Goal: Check status: Check status

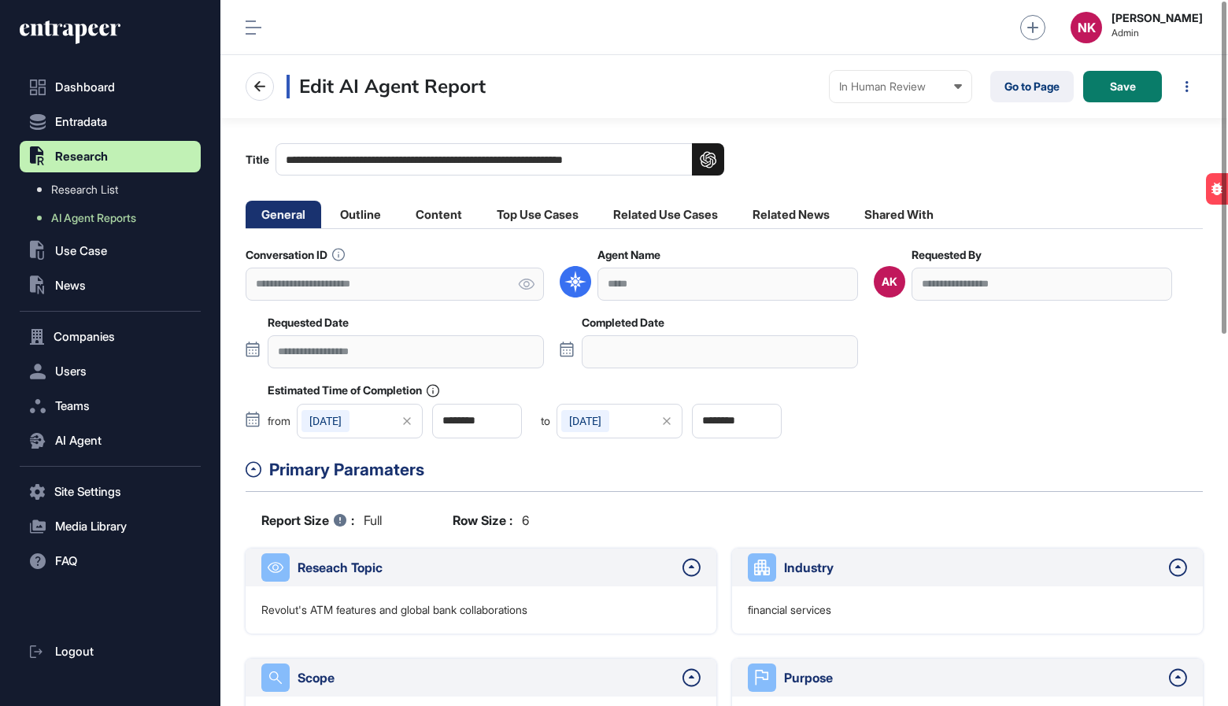
scroll to position [706, 1007]
click at [1014, 94] on link "Go to Page" at bounding box center [1031, 86] width 83 height 31
click at [882, 81] on div "In Human Review" at bounding box center [900, 86] width 123 height 13
click at [0, 0] on div "Completed" at bounding box center [0, 0] width 0 height 0
click at [803, 87] on div at bounding box center [796, 87] width 31 height 16
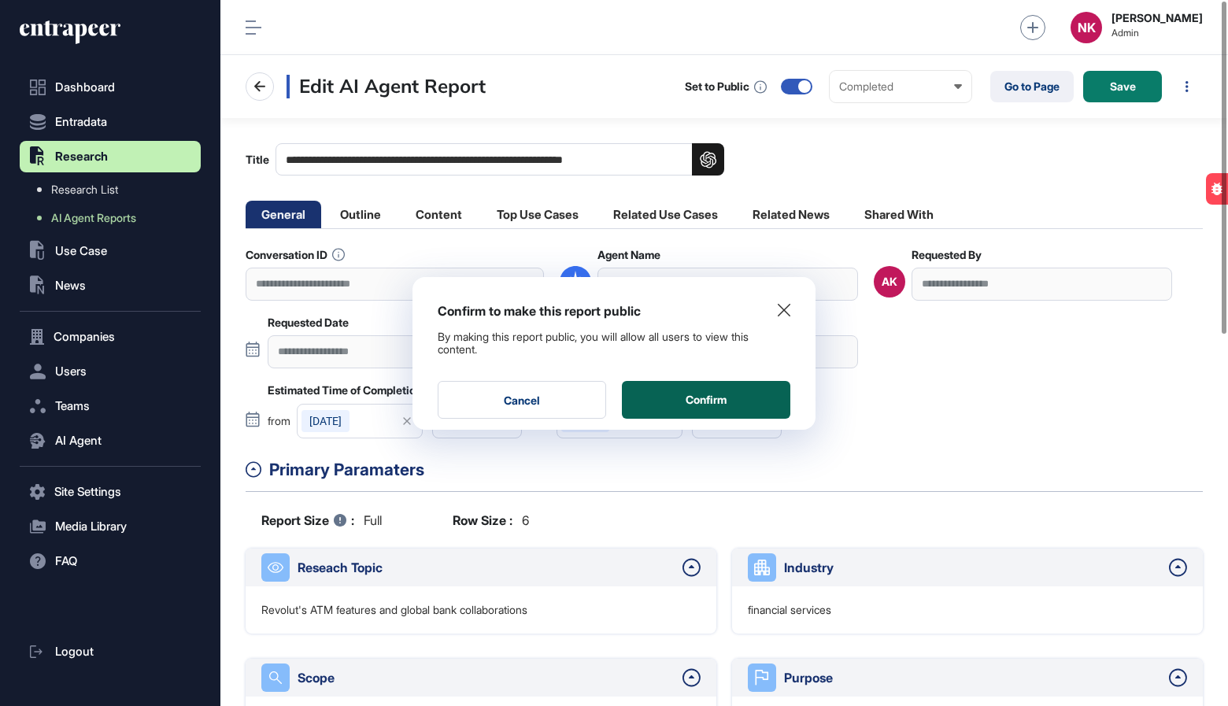
click at [699, 401] on button "Confirm" at bounding box center [706, 400] width 168 height 38
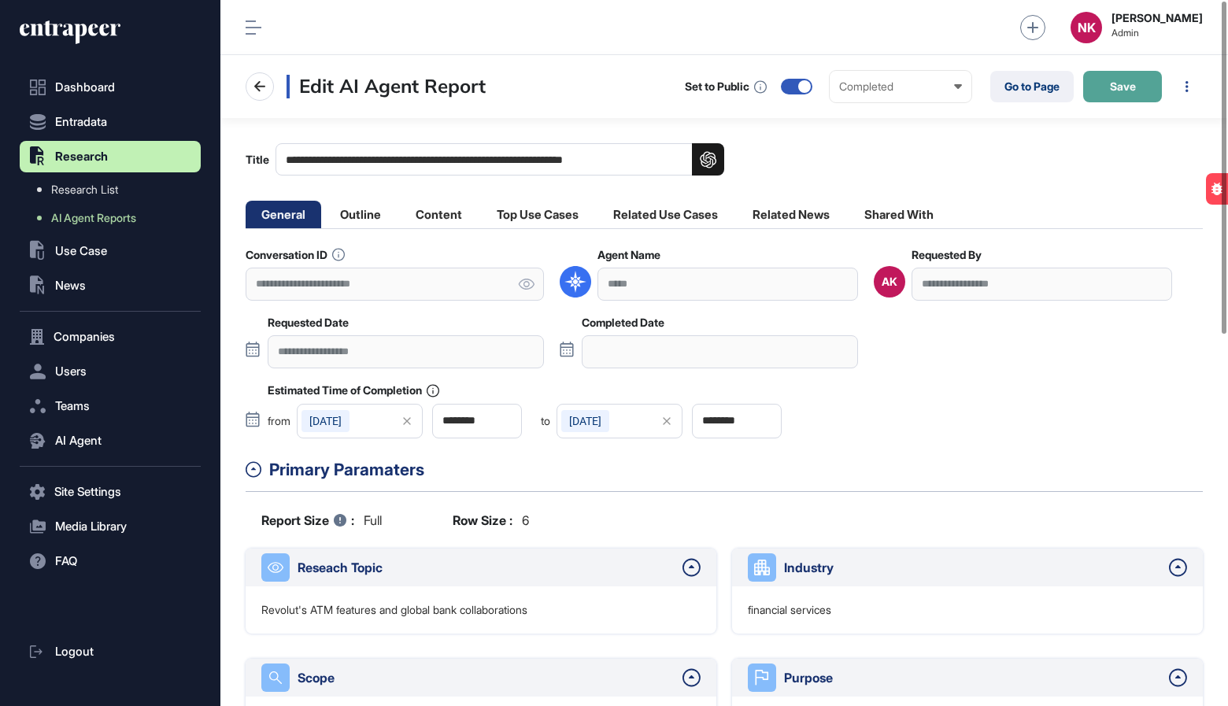
click at [1125, 94] on button "Save" at bounding box center [1122, 86] width 79 height 31
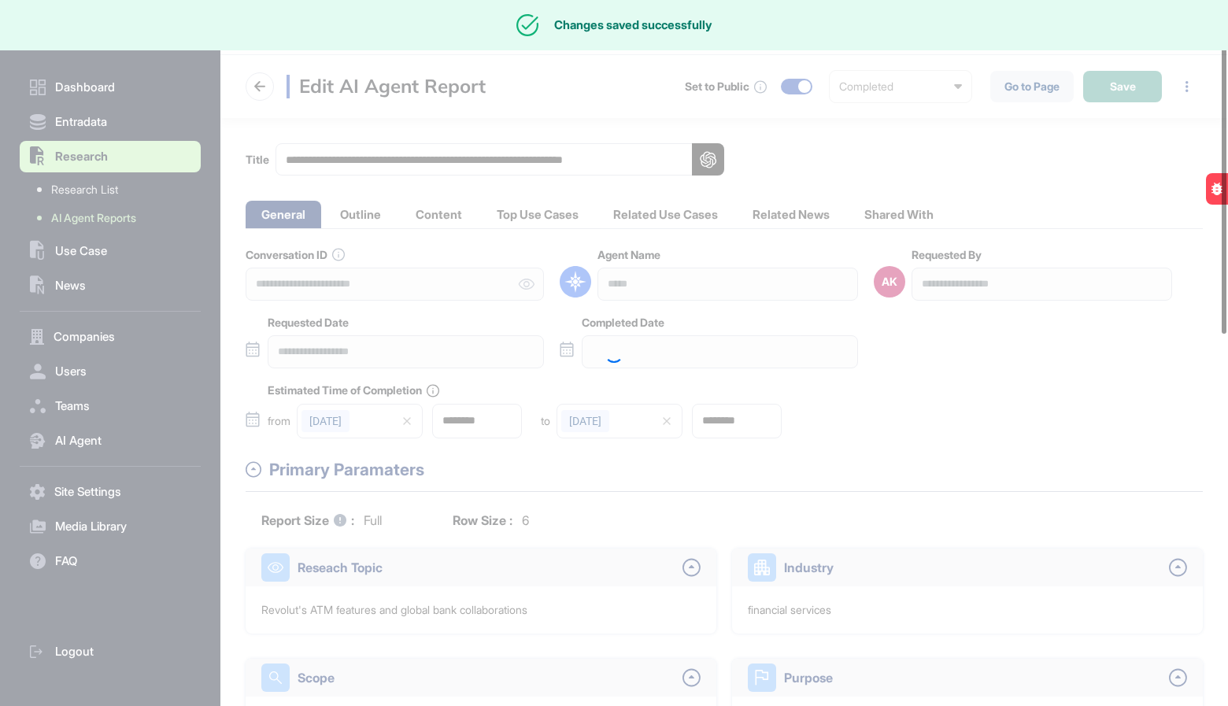
type input "**********"
type input "********"
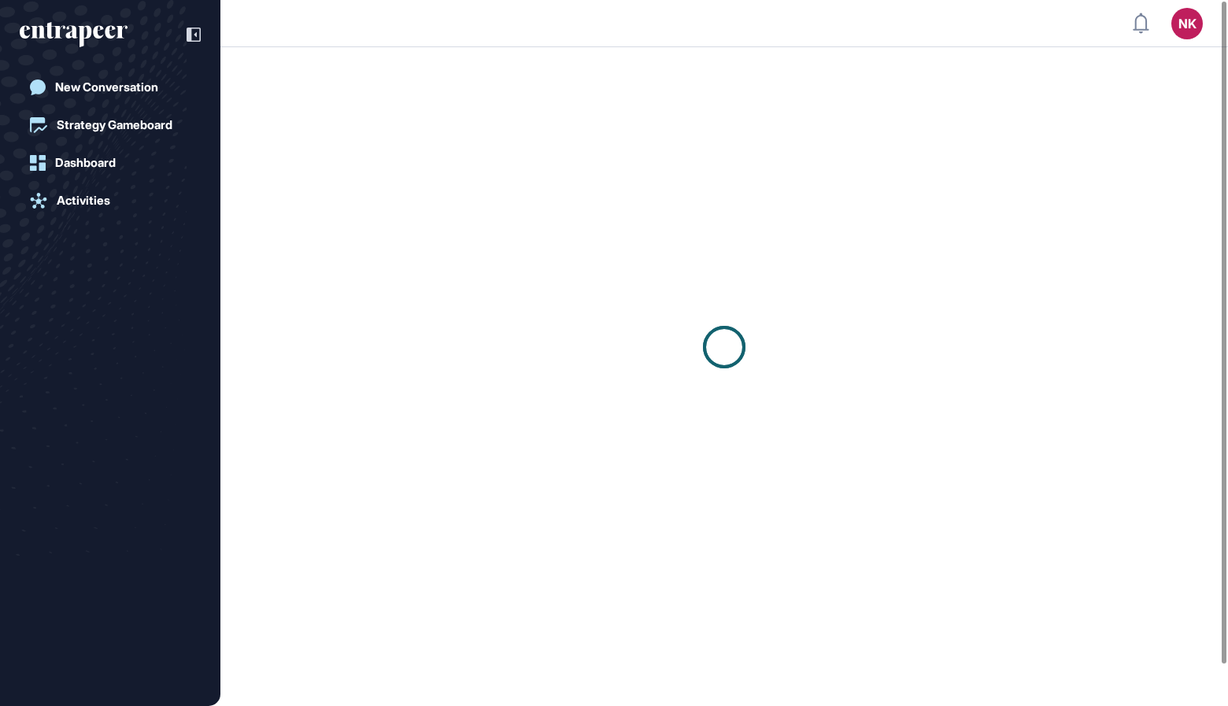
scroll to position [1, 1]
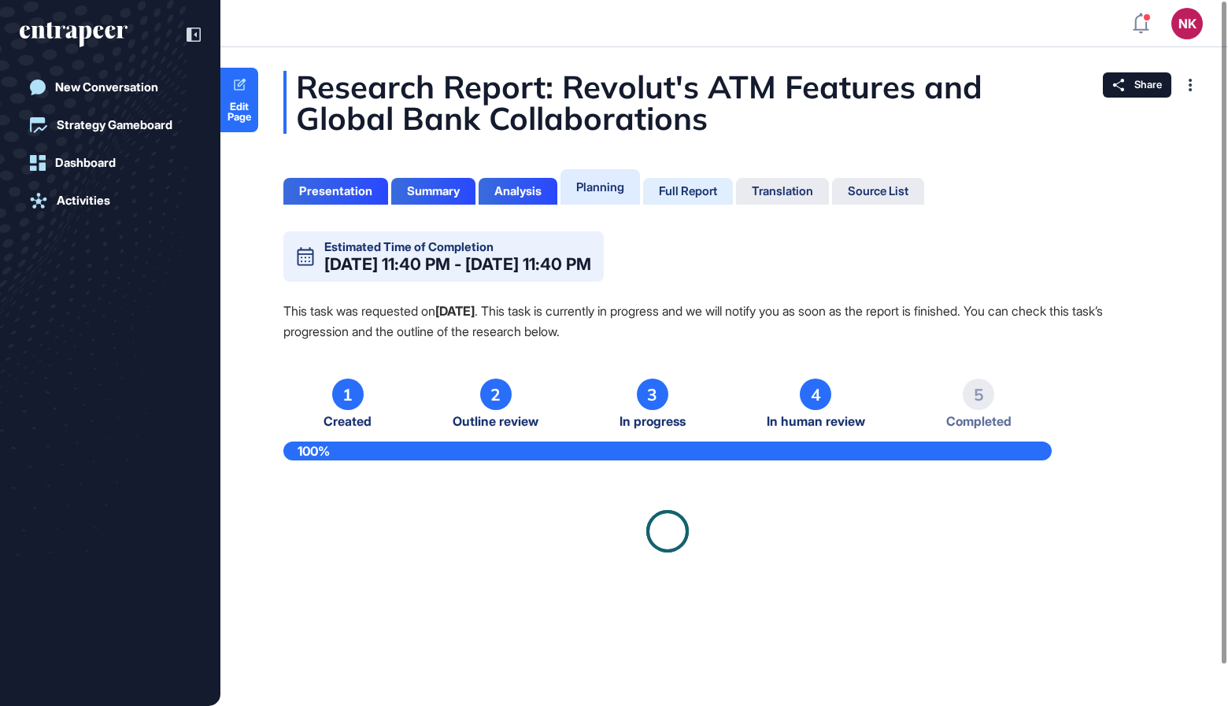
click at [693, 191] on div "Full Report" at bounding box center [688, 191] width 58 height 14
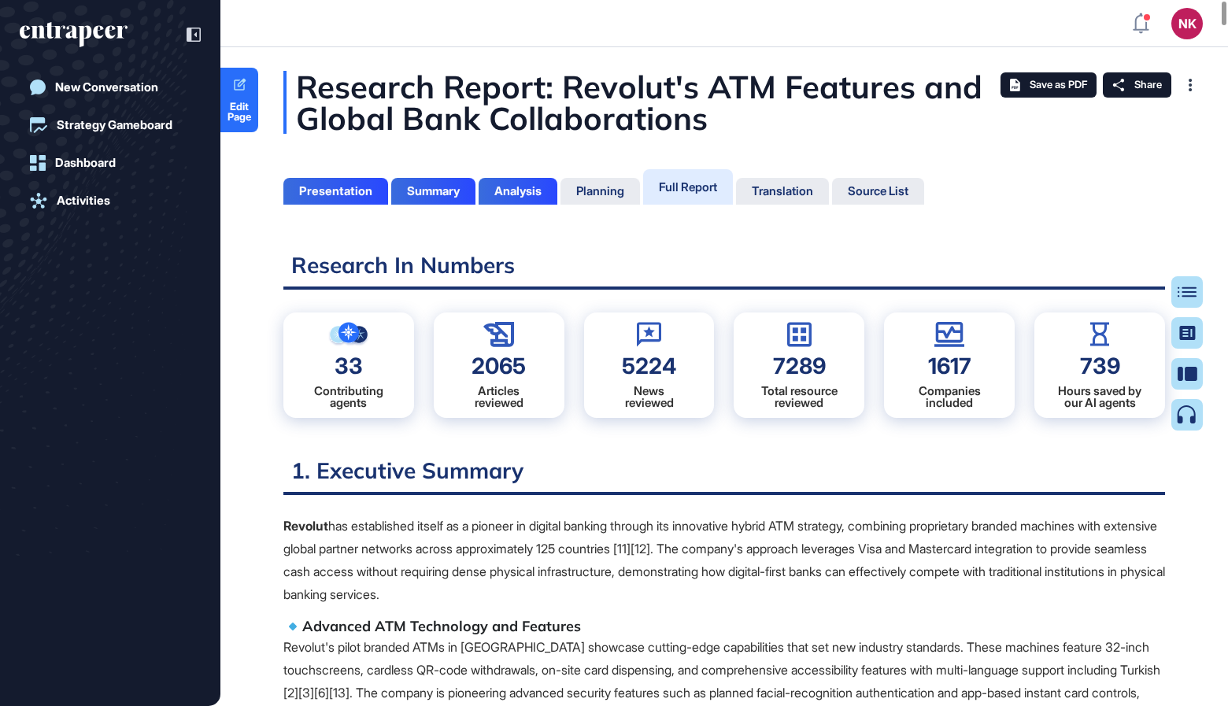
scroll to position [627, 3]
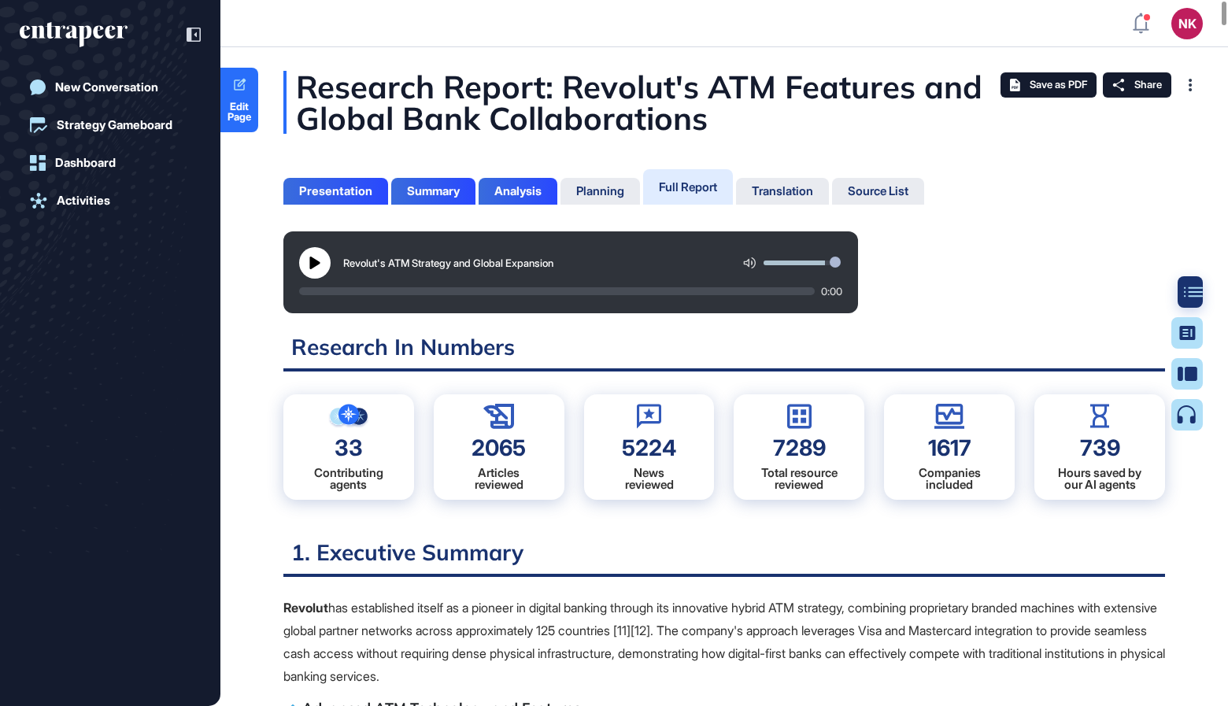
click at [1180, 299] on div at bounding box center [1192, 291] width 31 height 31
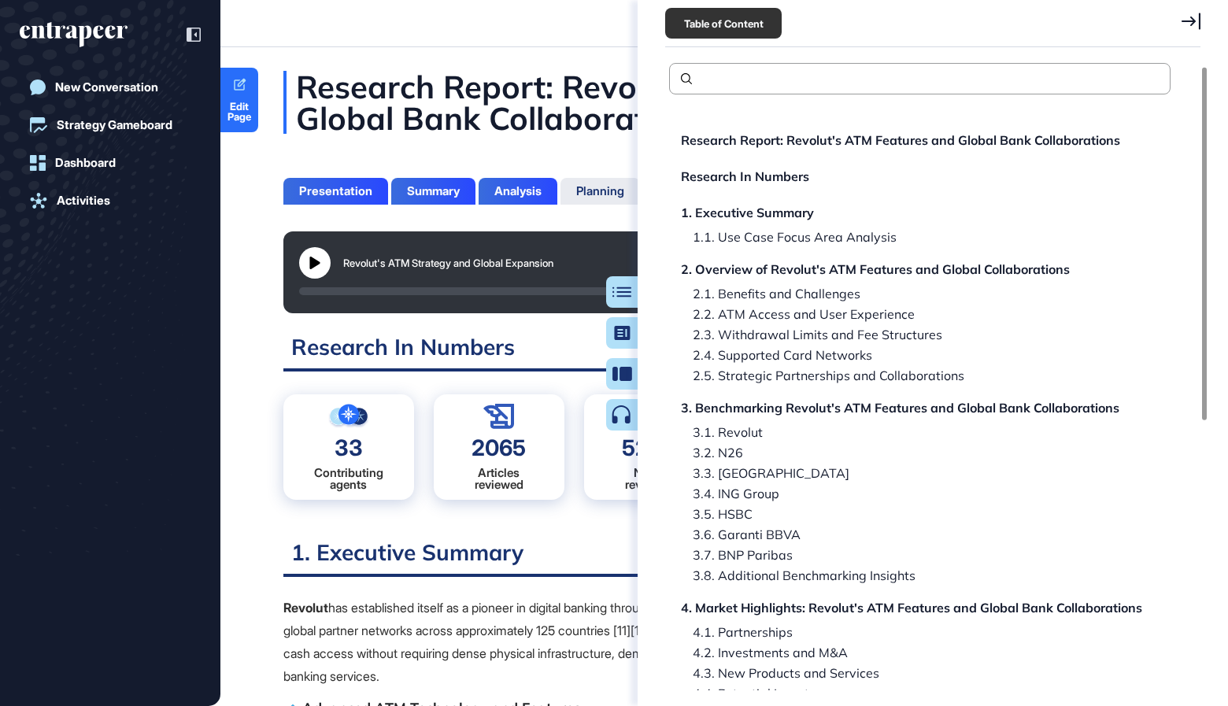
scroll to position [482, 0]
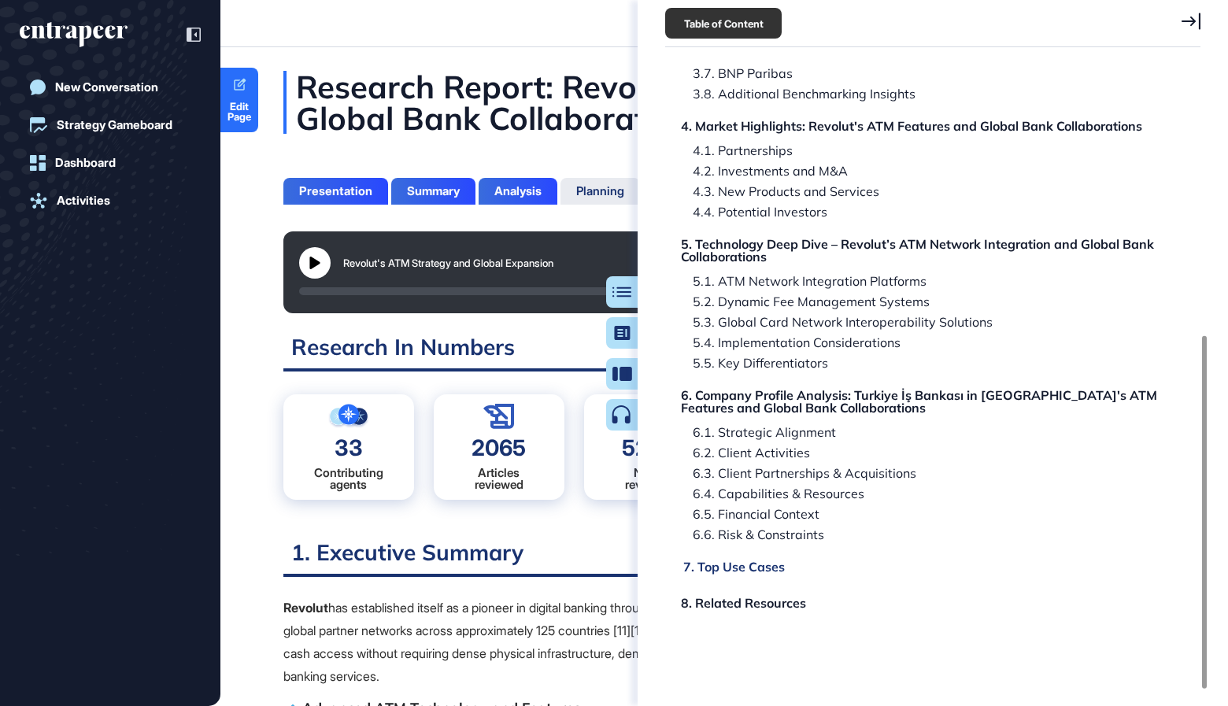
click at [750, 564] on div "7. Top Use Cases" at bounding box center [734, 566] width 102 height 13
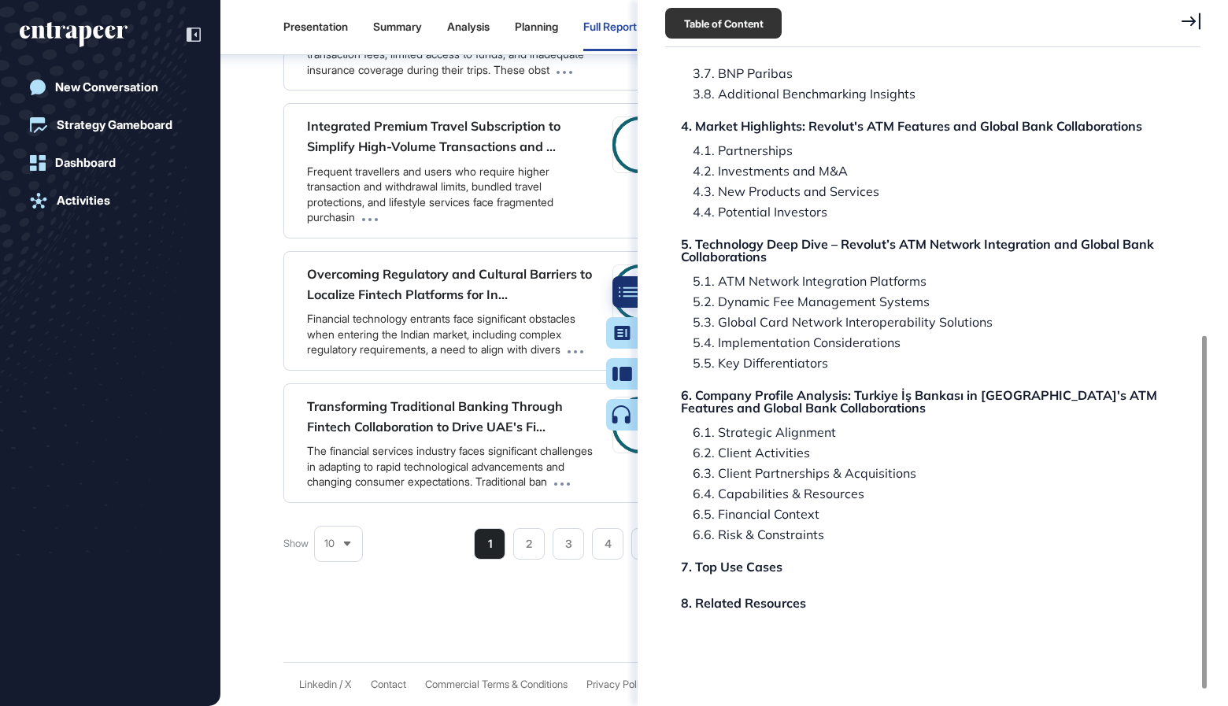
click at [622, 296] on icon at bounding box center [628, 291] width 19 height 10
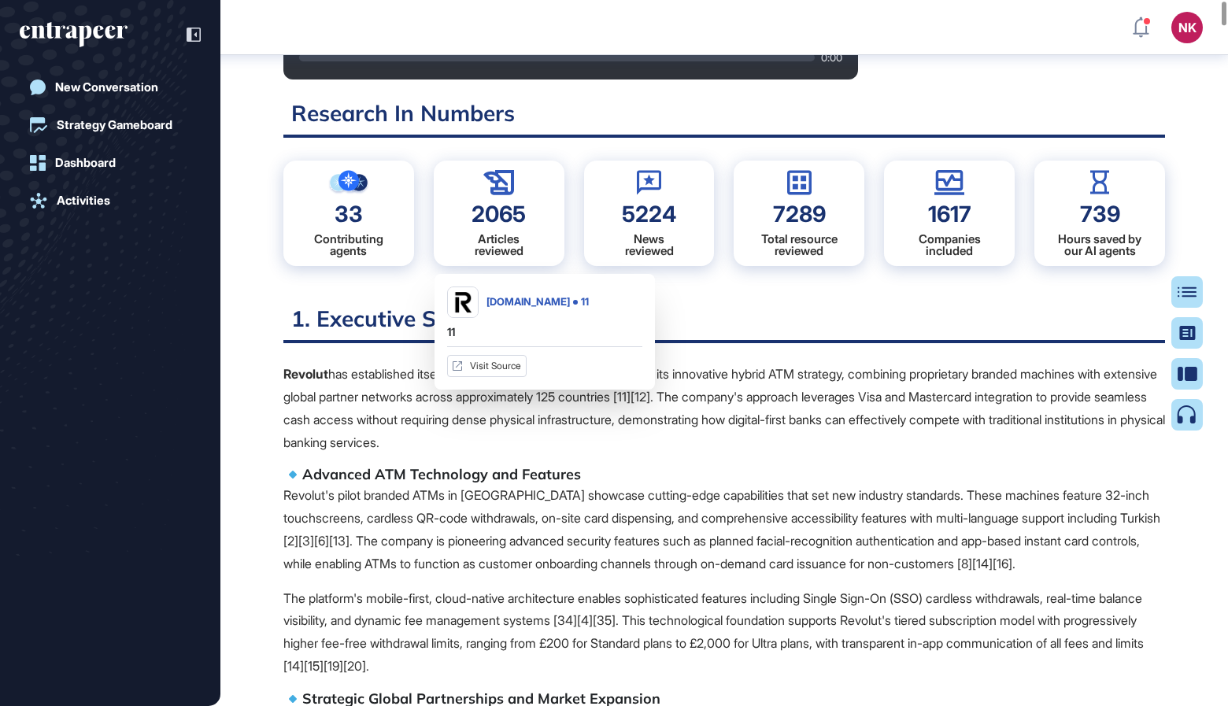
scroll to position [0, 0]
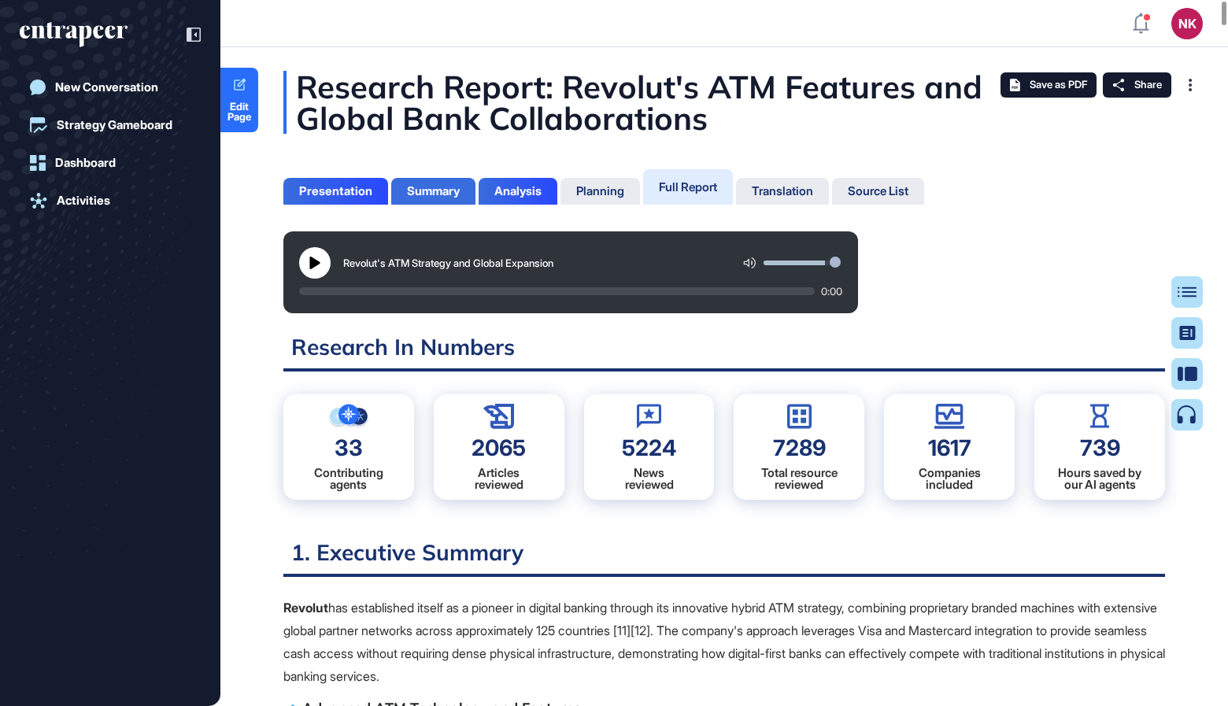
click at [418, 195] on div "Summary" at bounding box center [433, 191] width 53 height 14
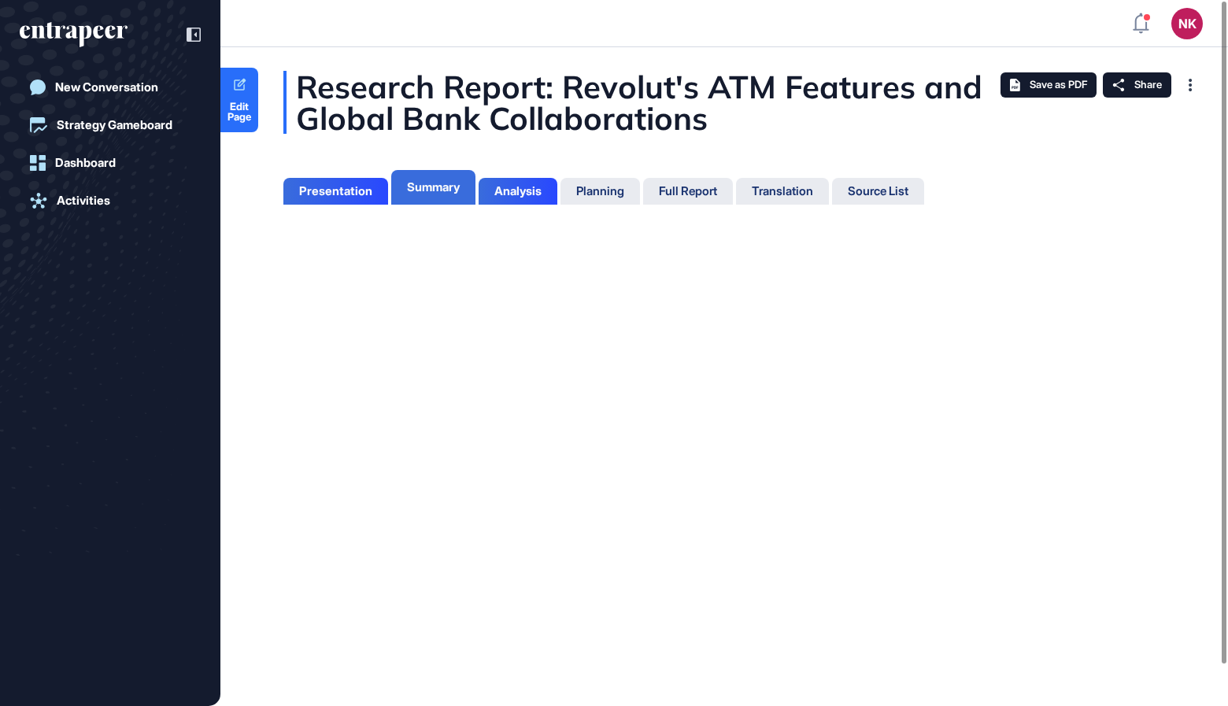
scroll to position [6, 1]
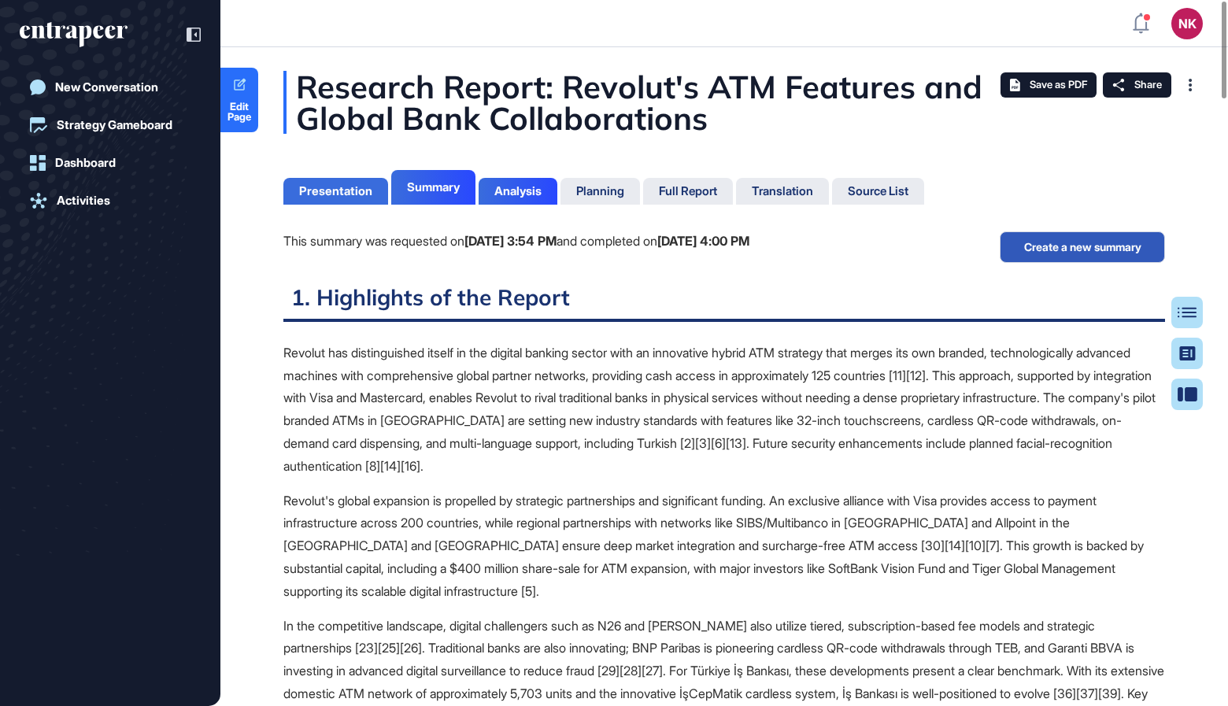
scroll to position [627, 3]
click at [360, 198] on div "Presentation" at bounding box center [335, 191] width 105 height 27
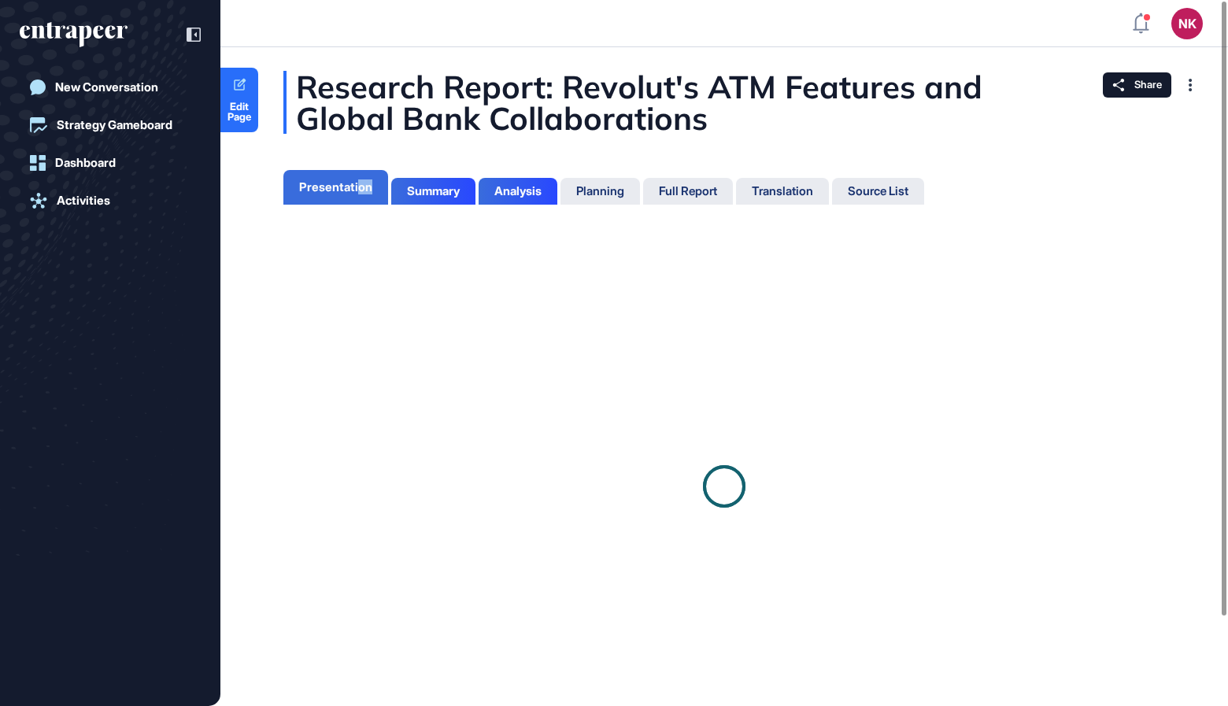
scroll to position [6, 1]
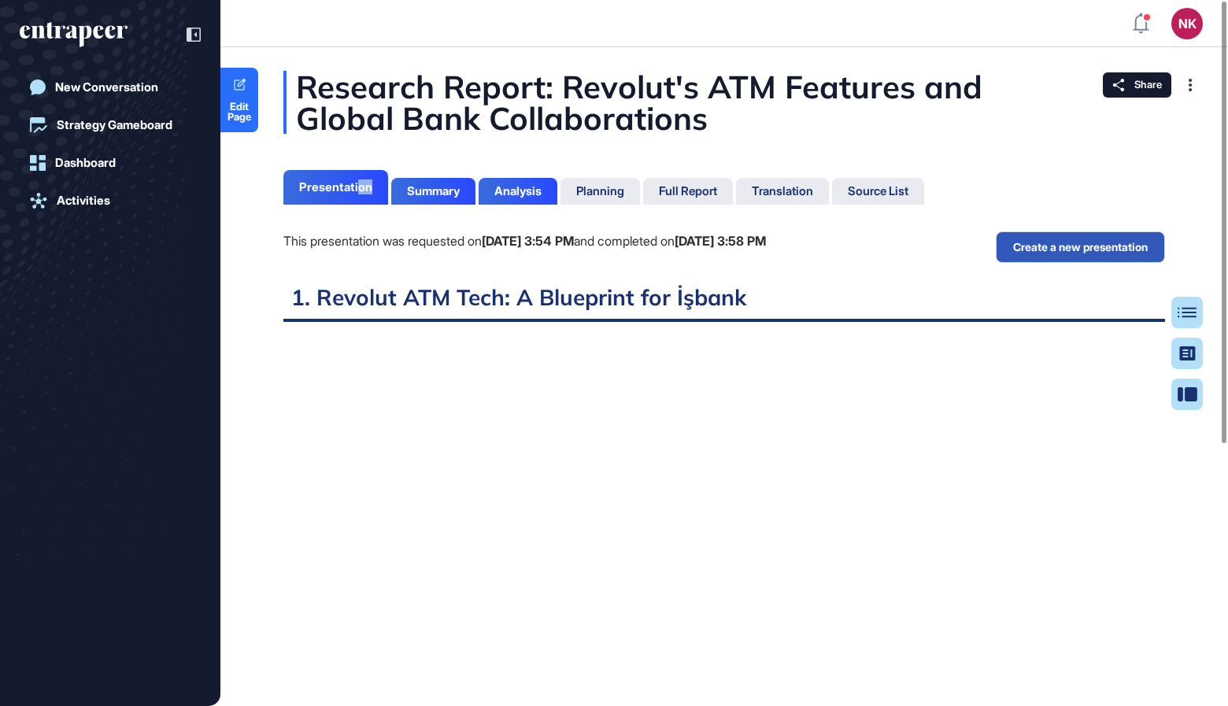
scroll to position [6, 1]
